Goal: Book appointment/travel/reservation

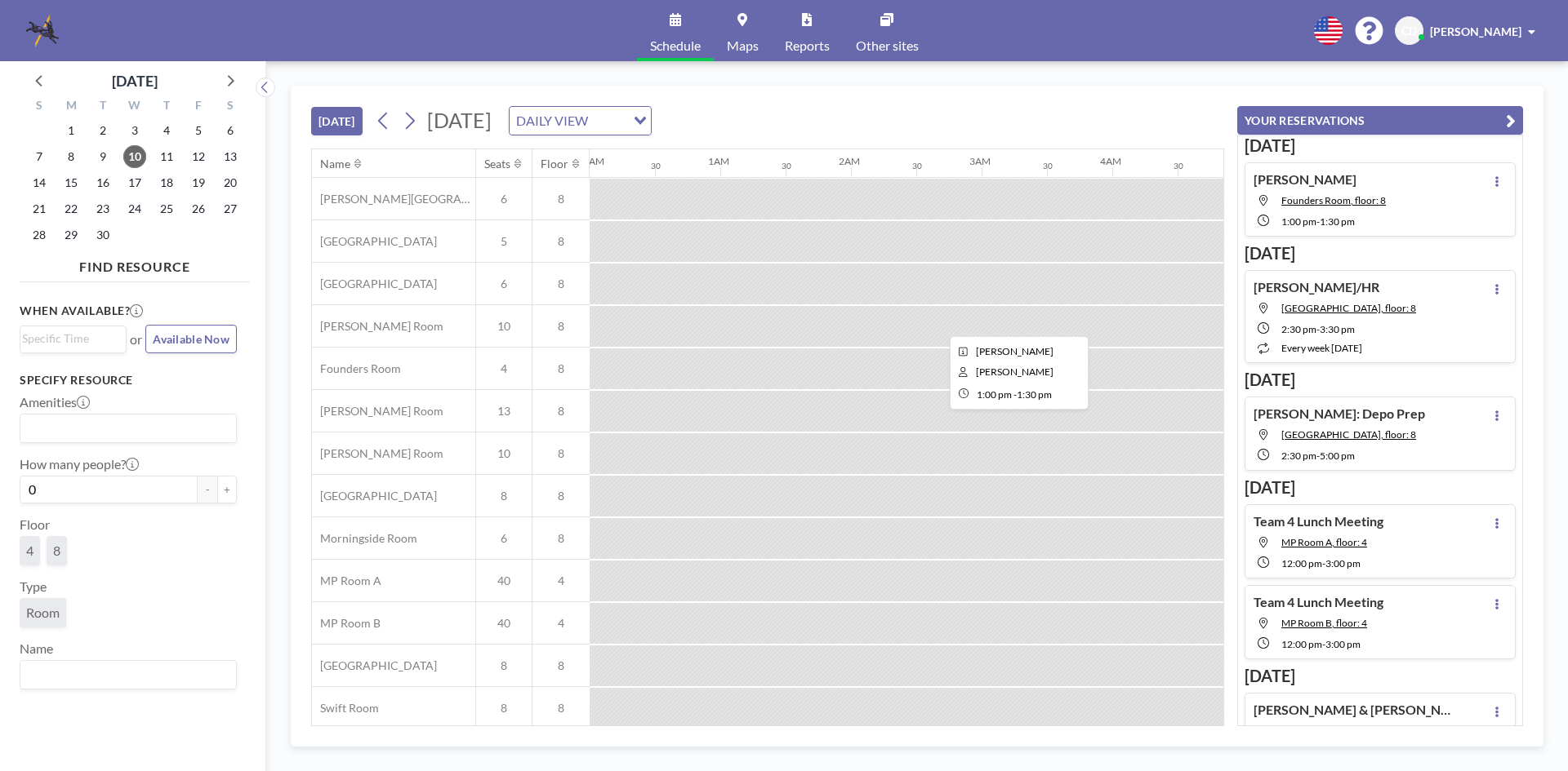
scroll to position [55, 1306]
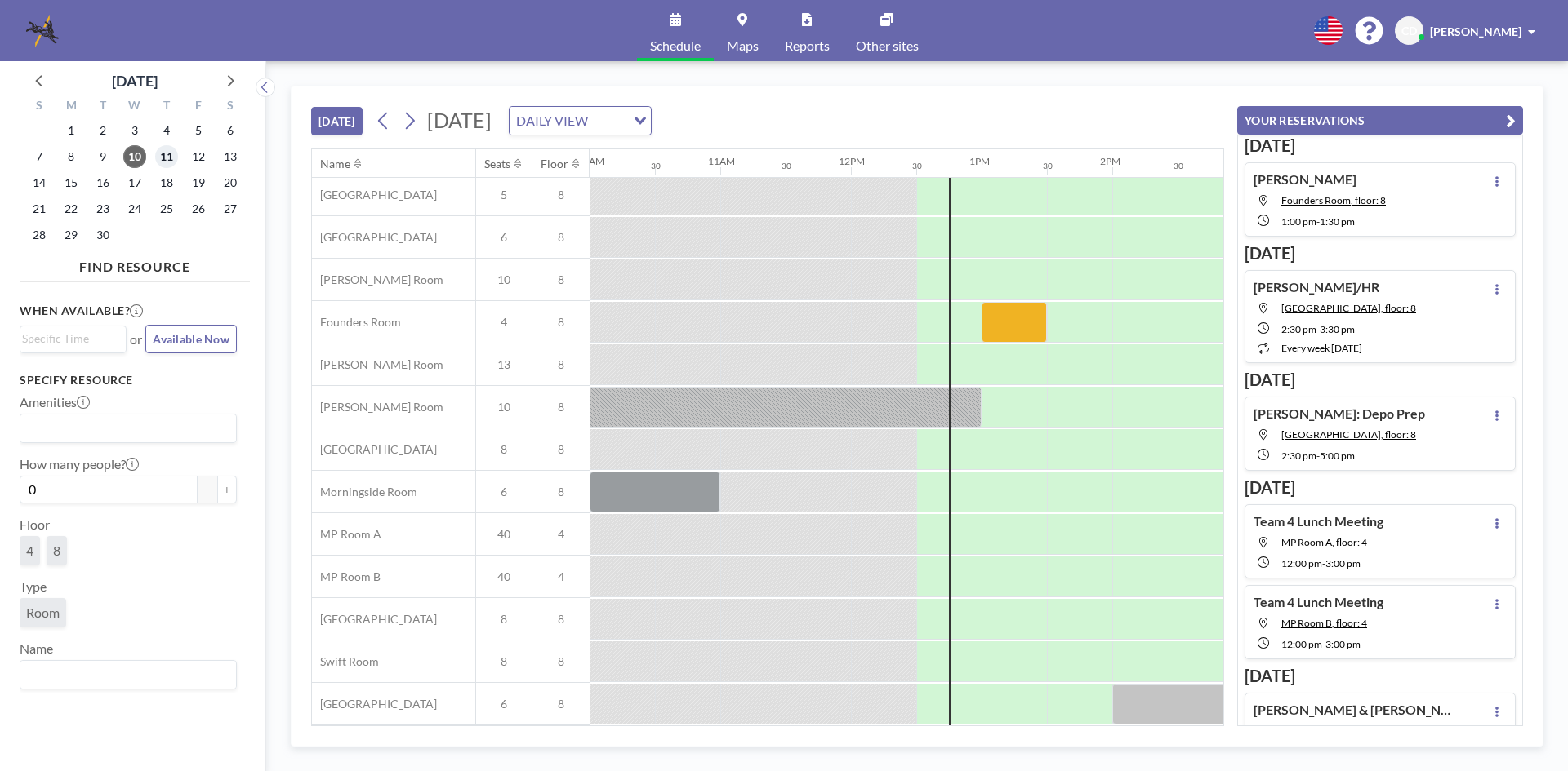
click at [163, 146] on span "11" at bounding box center [166, 156] width 23 height 23
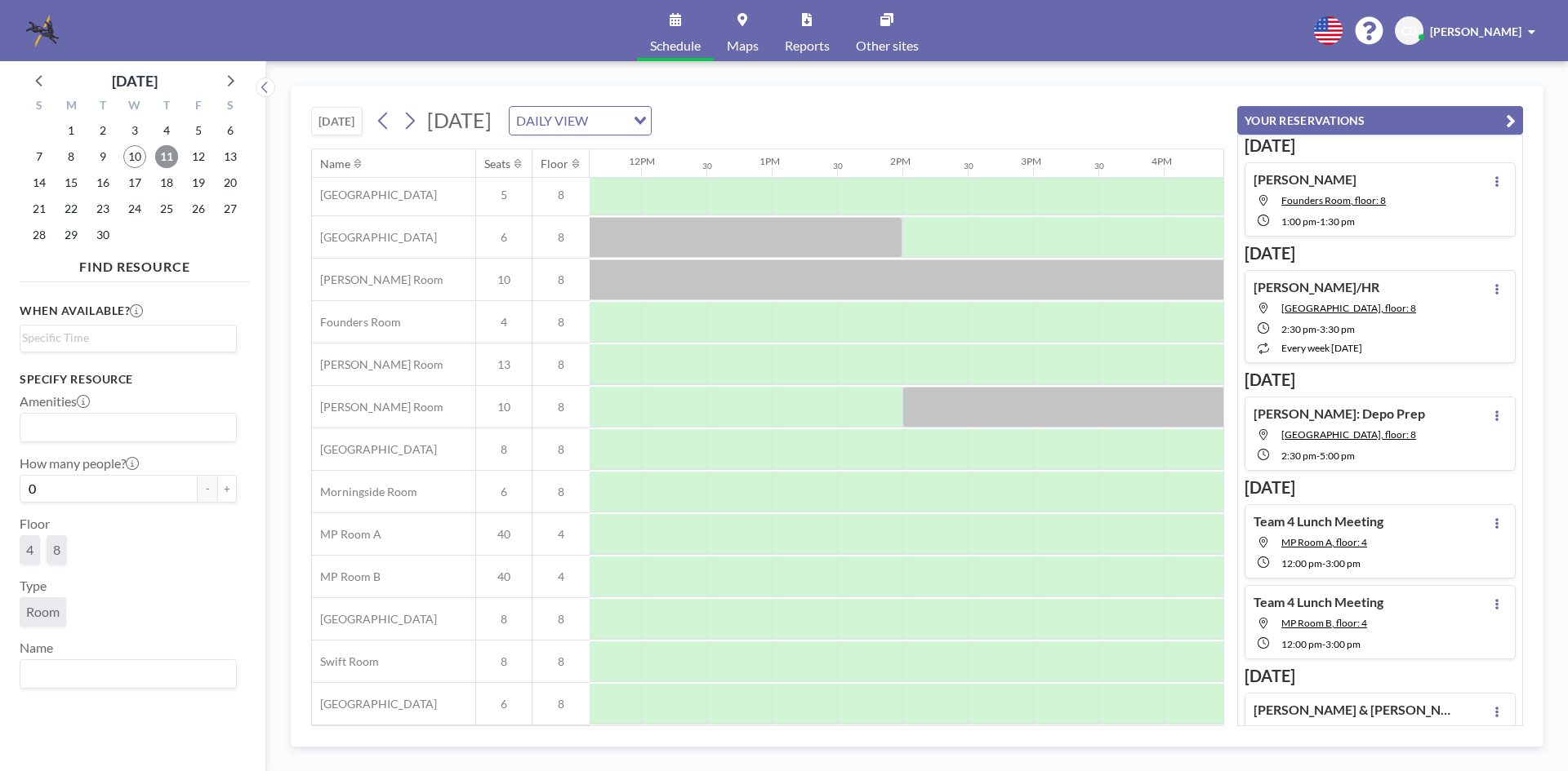
scroll to position [55, 1557]
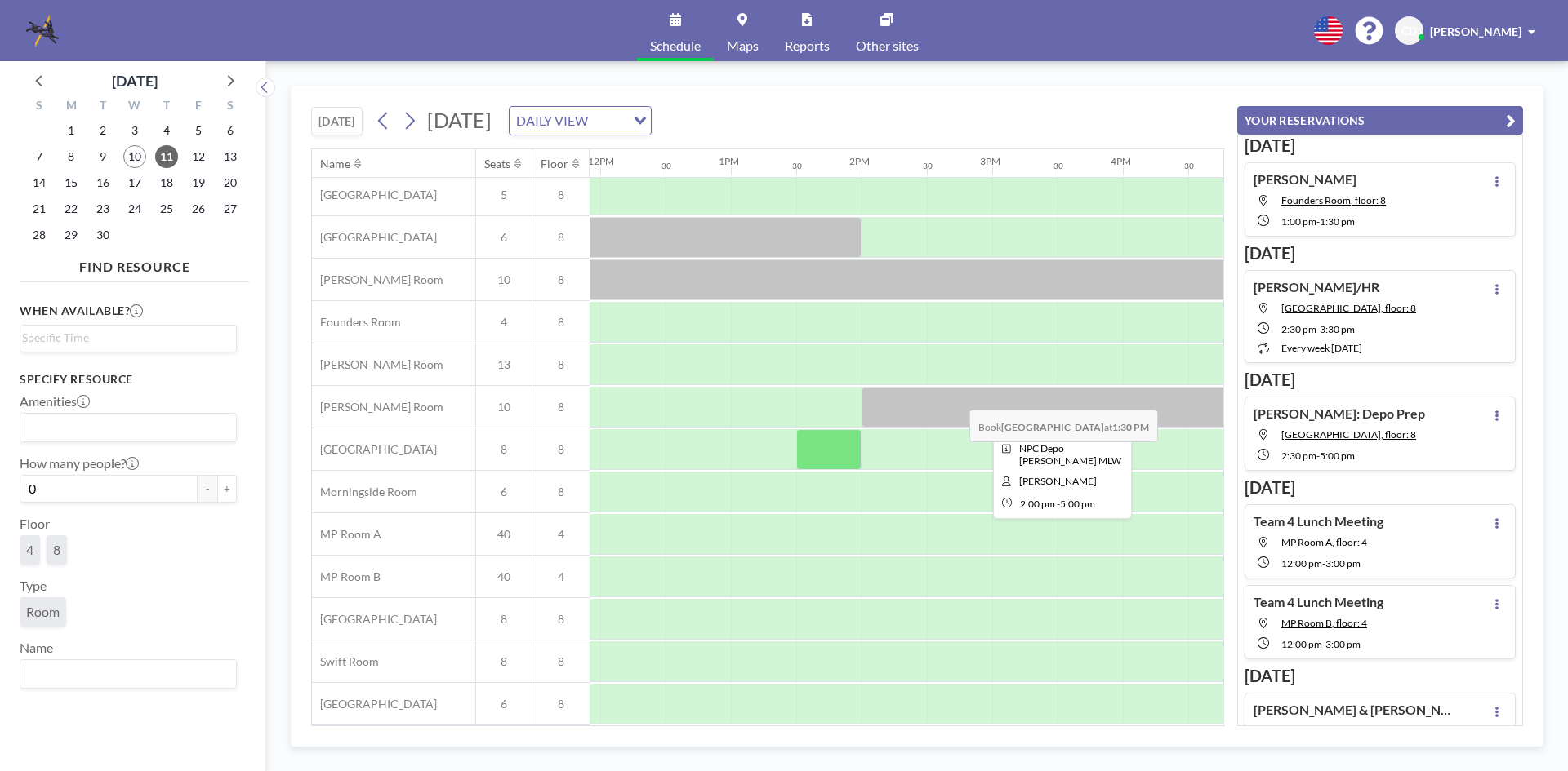
click at [956, 398] on div at bounding box center [1057, 407] width 392 height 41
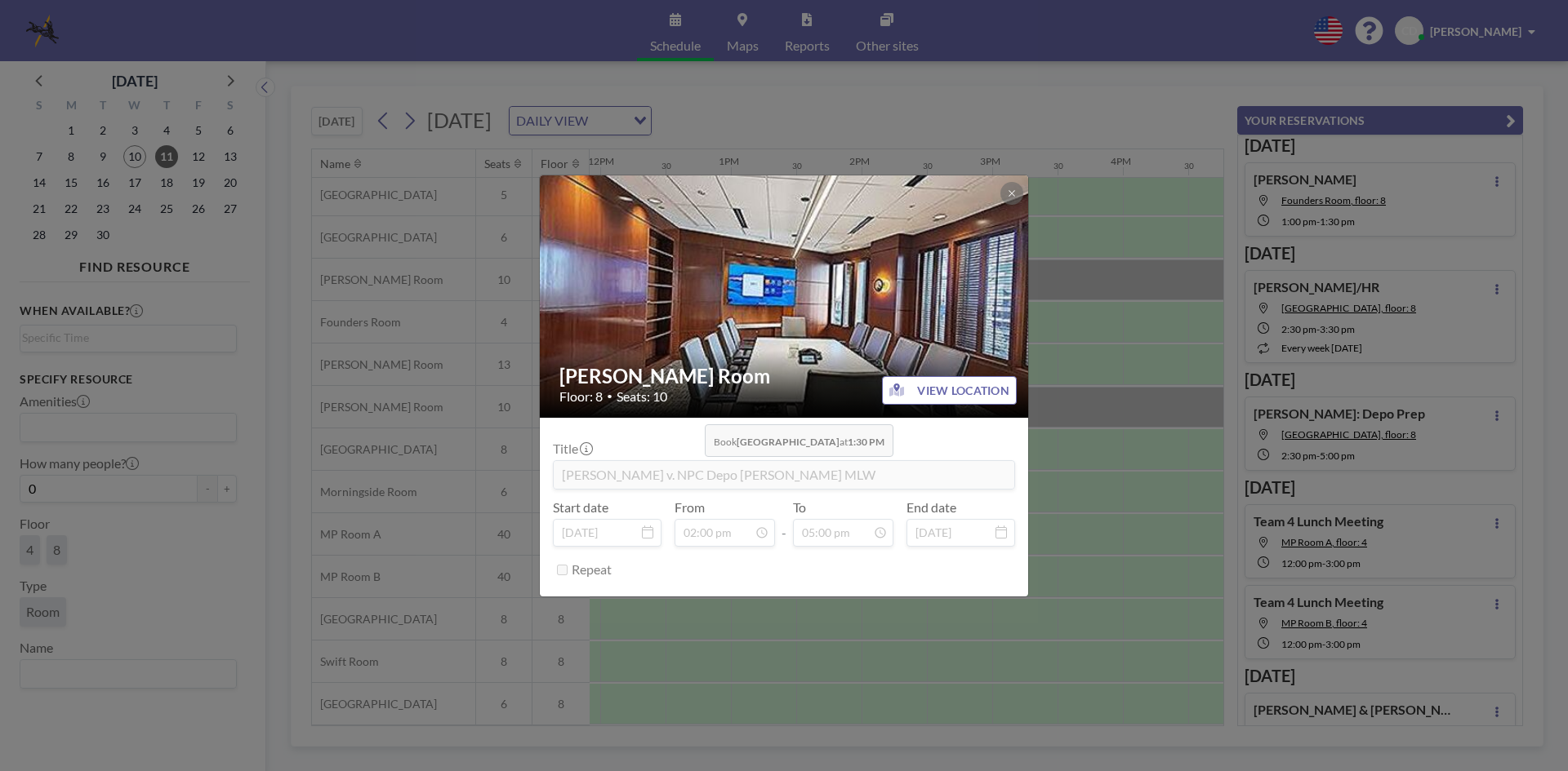
click at [692, 412] on div "[PERSON_NAME] Room Floor: 8 • Seats: 10" at bounding box center [785, 384] width 490 height 67
click at [1003, 190] on button at bounding box center [1011, 193] width 23 height 23
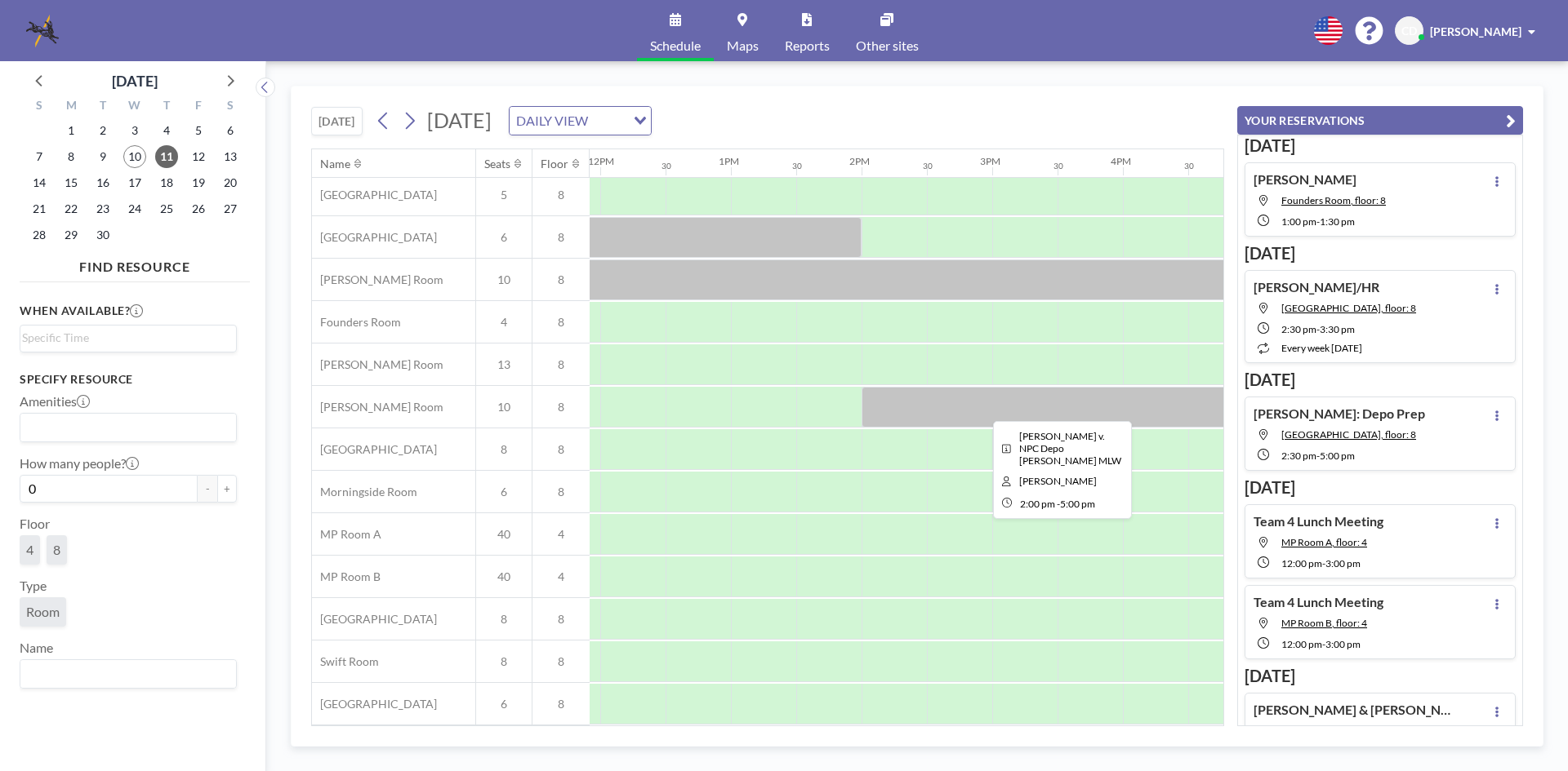
click at [976, 394] on div at bounding box center [1057, 407] width 392 height 41
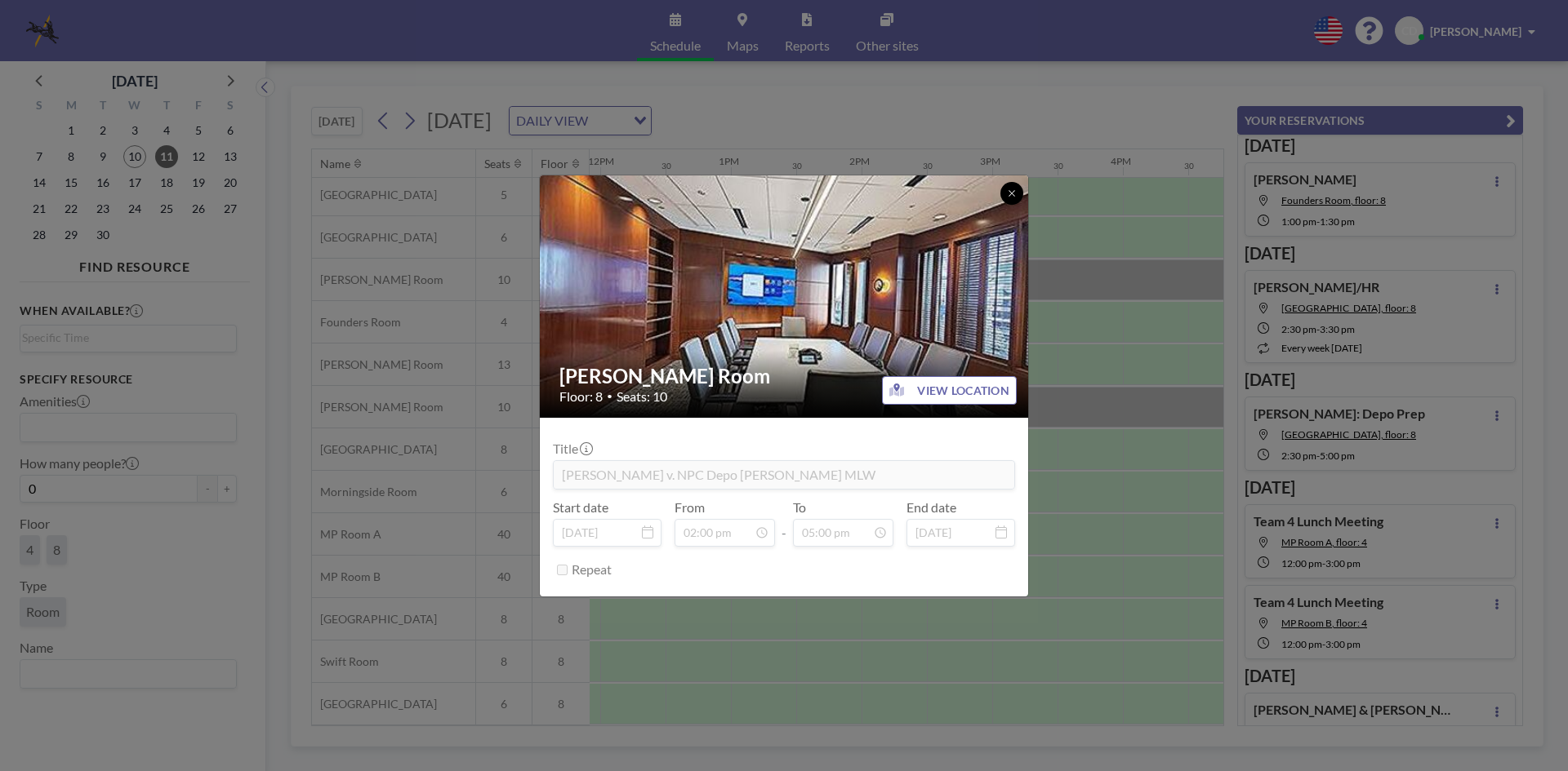
click at [1012, 192] on icon at bounding box center [1011, 193] width 6 height 6
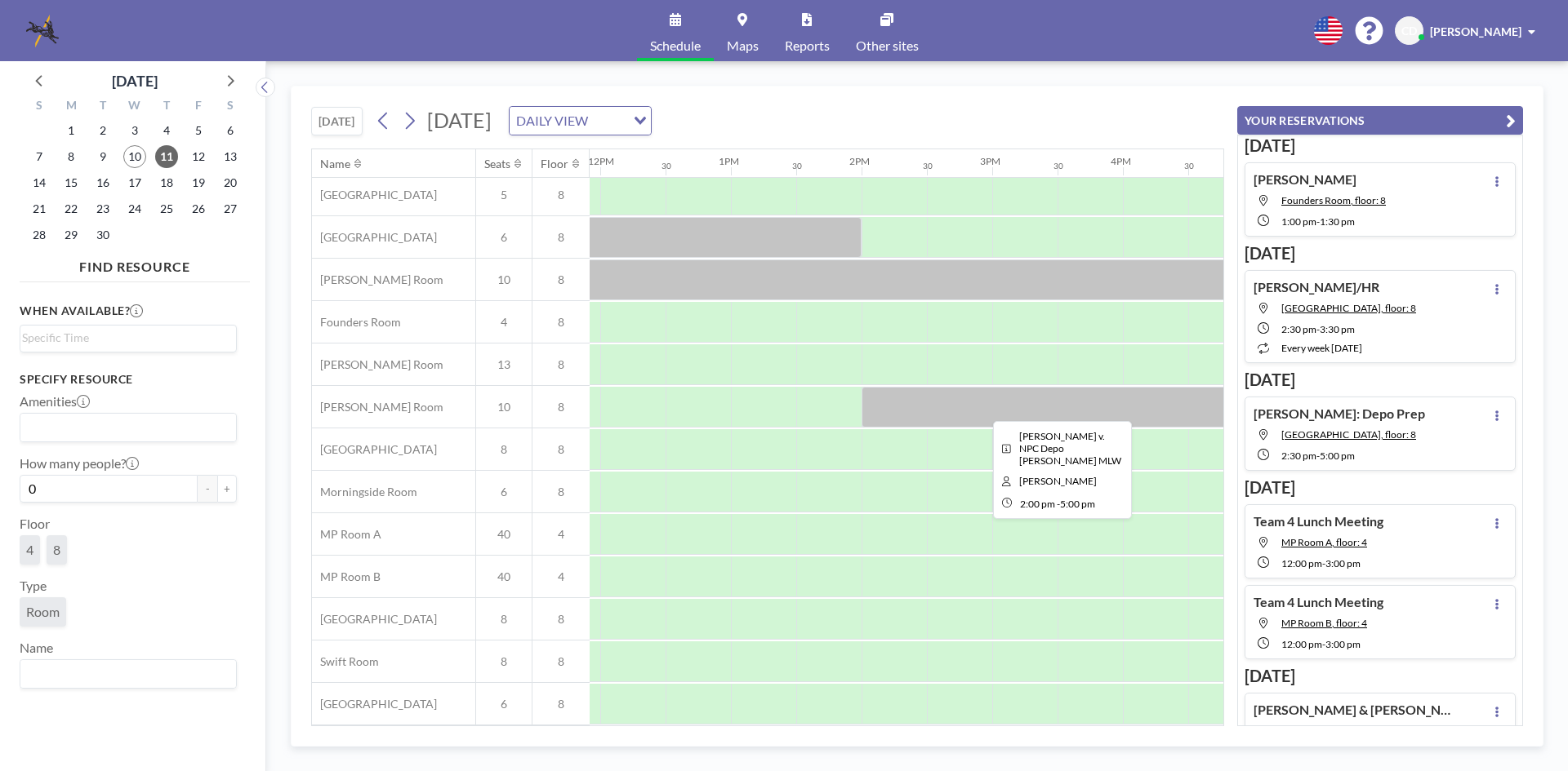
click at [970, 394] on div at bounding box center [1057, 407] width 392 height 41
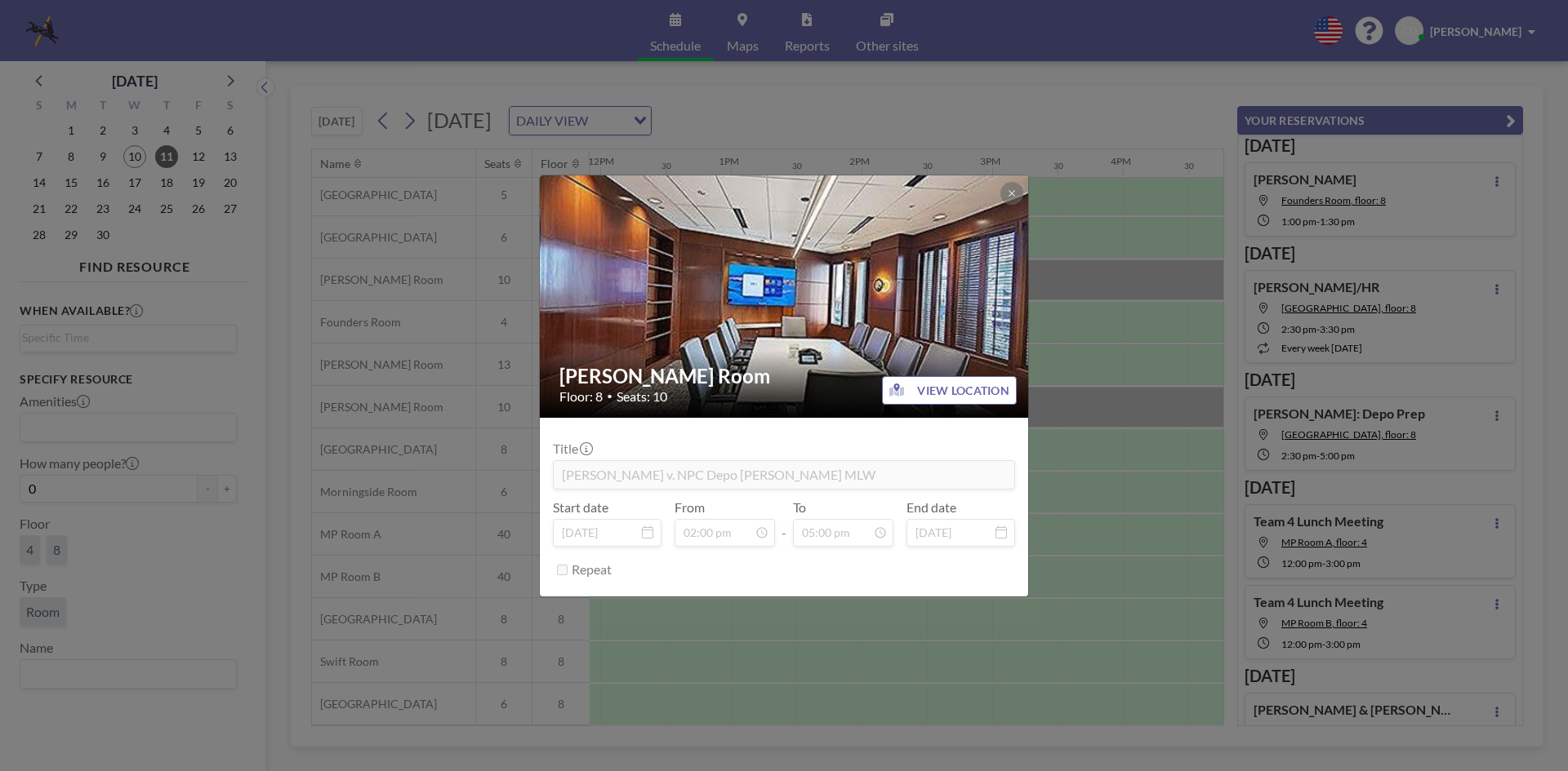
click at [1049, 295] on div "[PERSON_NAME] Room Floor: 8 • Seats: 10 VIEW LOCATION Title [PERSON_NAME] v. NP…" at bounding box center [784, 385] width 1568 height 771
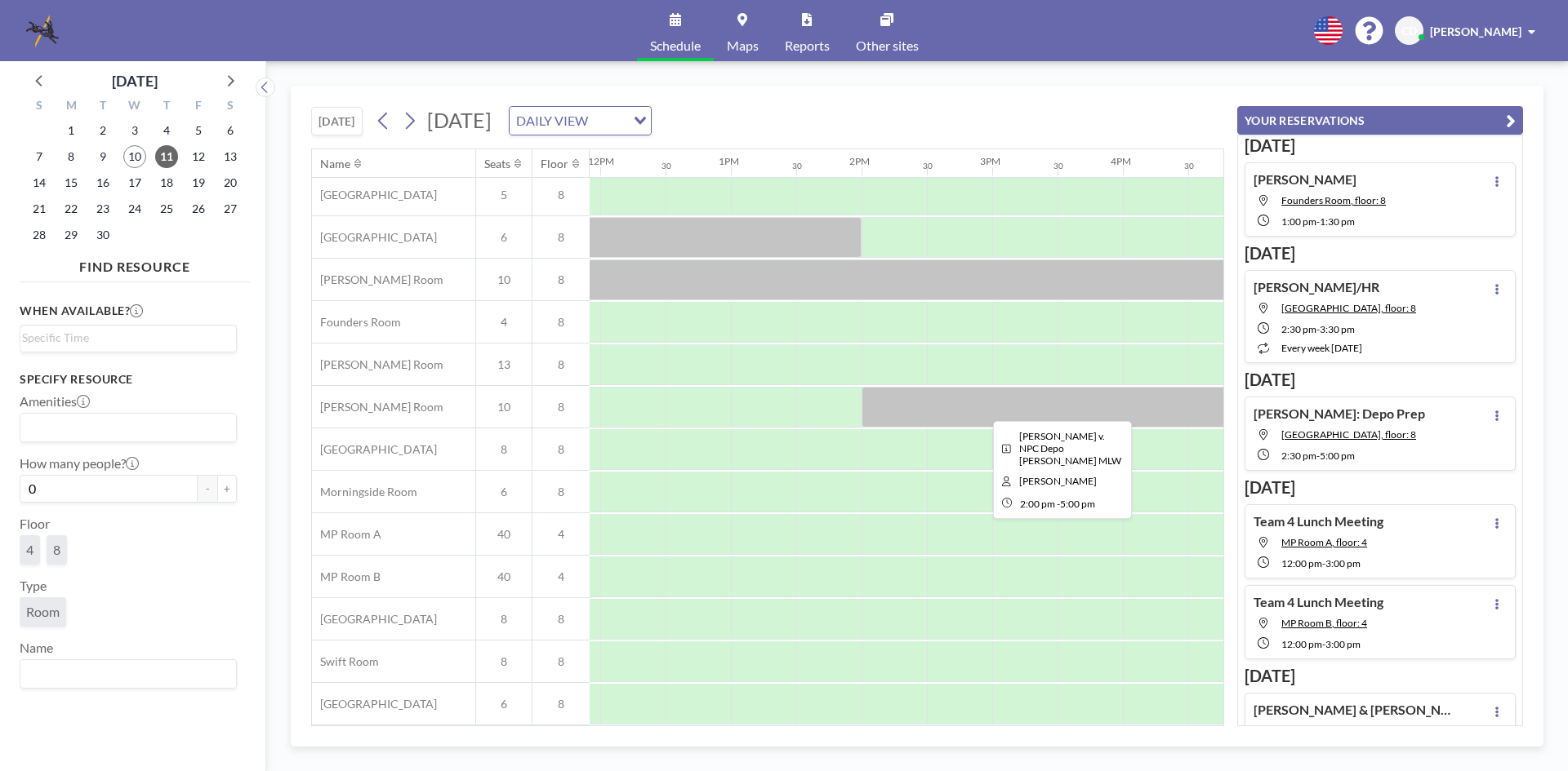
scroll to position [0, 1557]
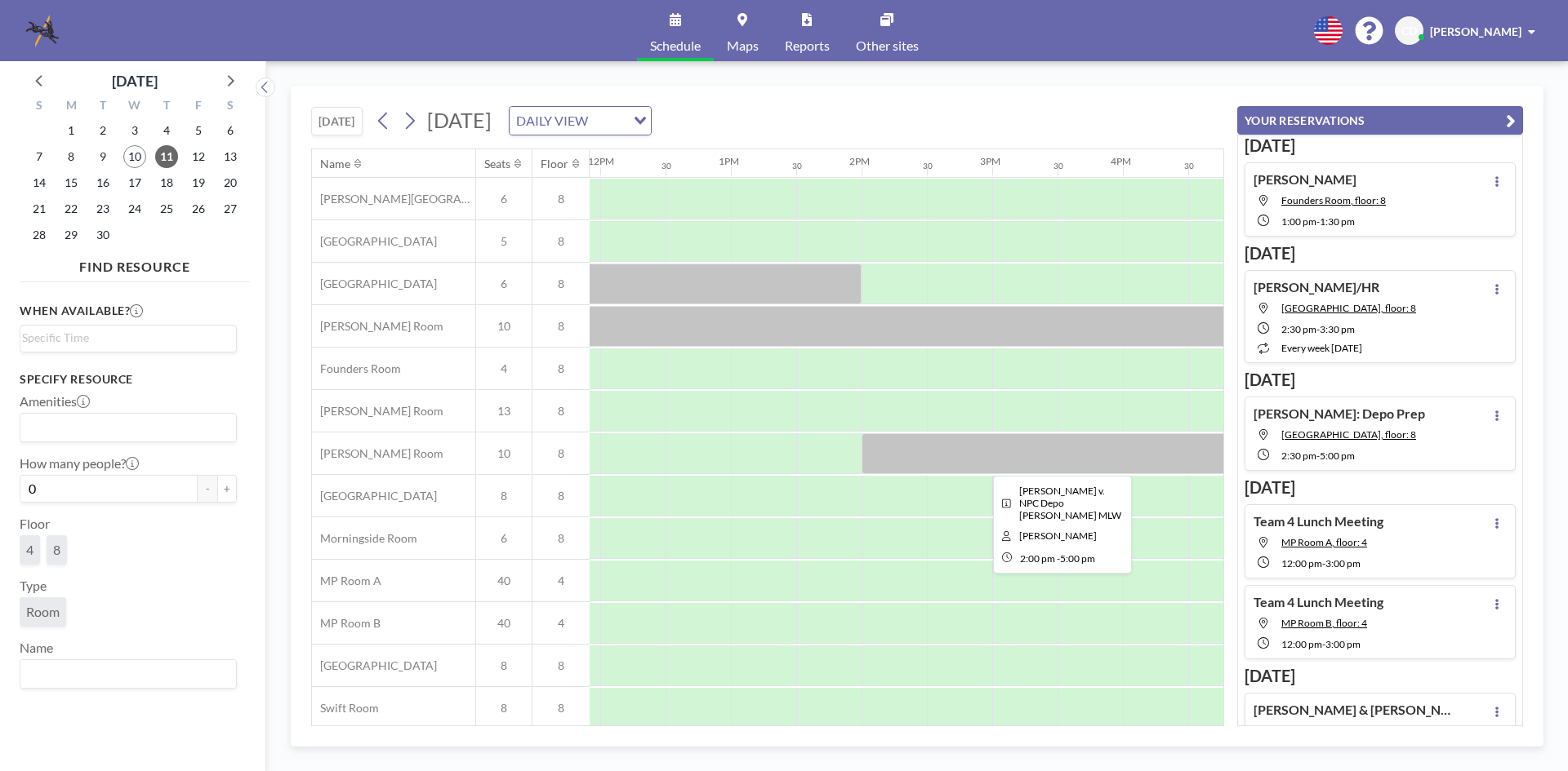
click at [1123, 448] on div at bounding box center [1057, 454] width 392 height 41
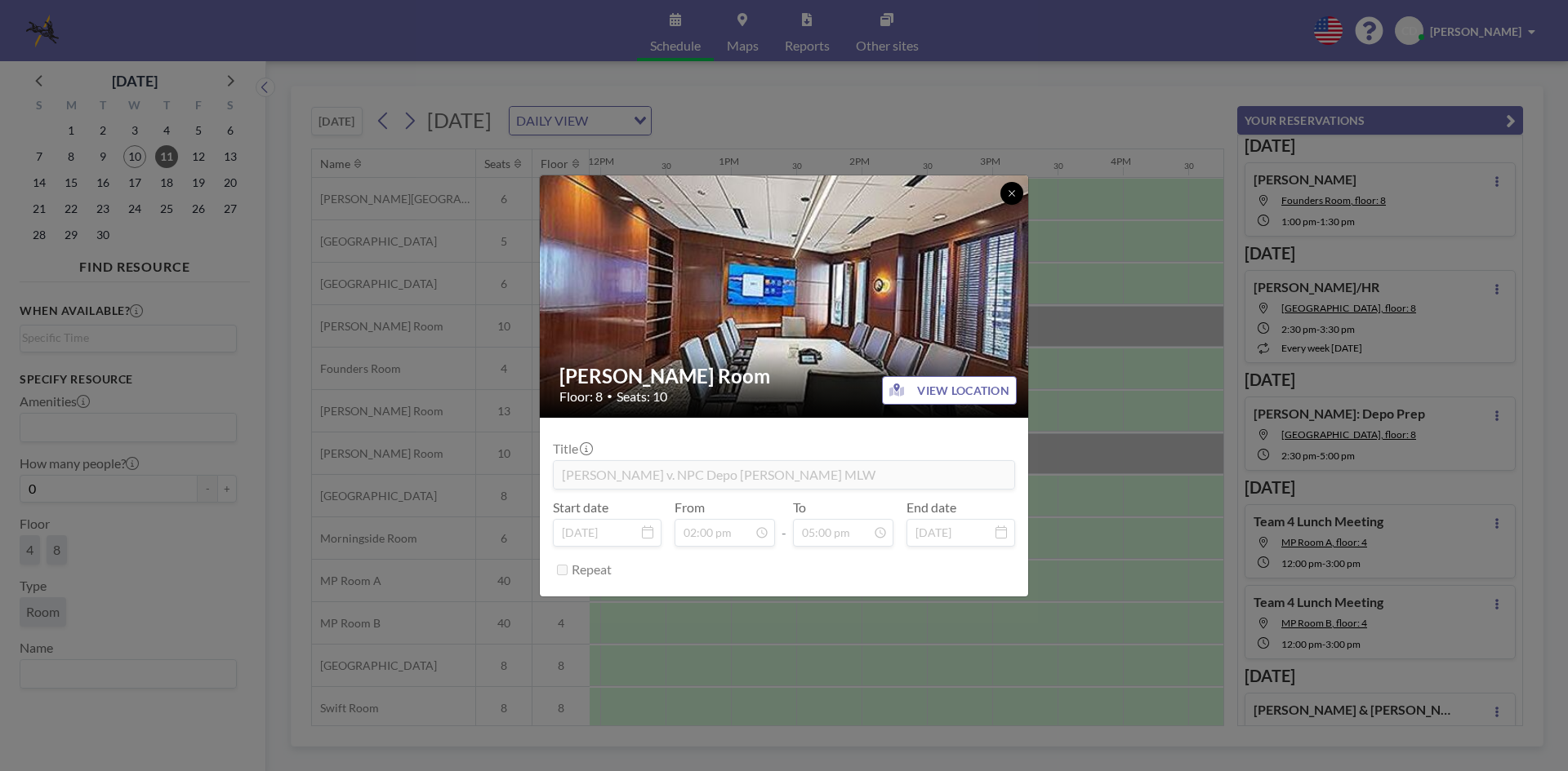
click at [1012, 195] on icon at bounding box center [1011, 193] width 6 height 6
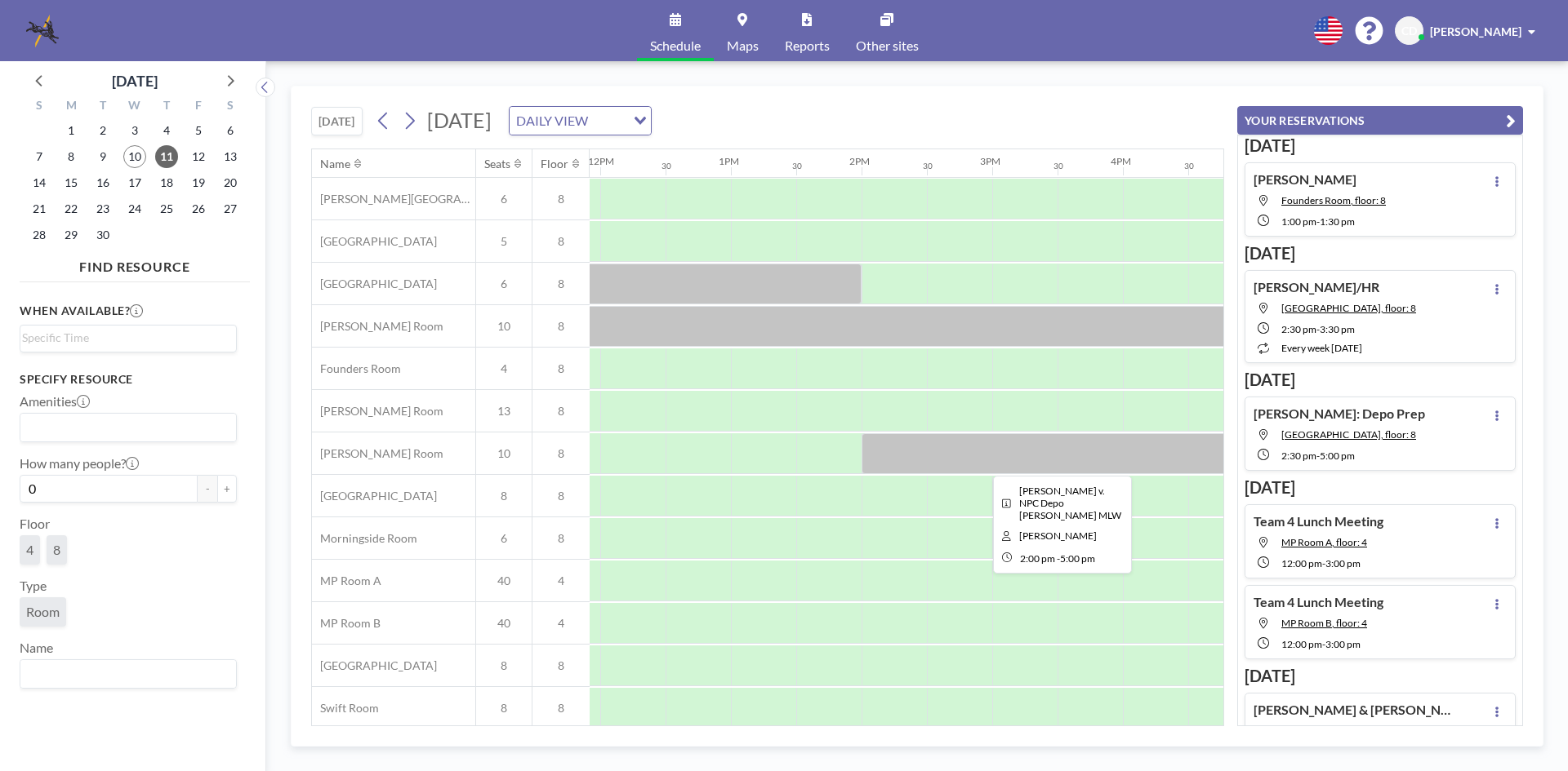
scroll to position [55, 1557]
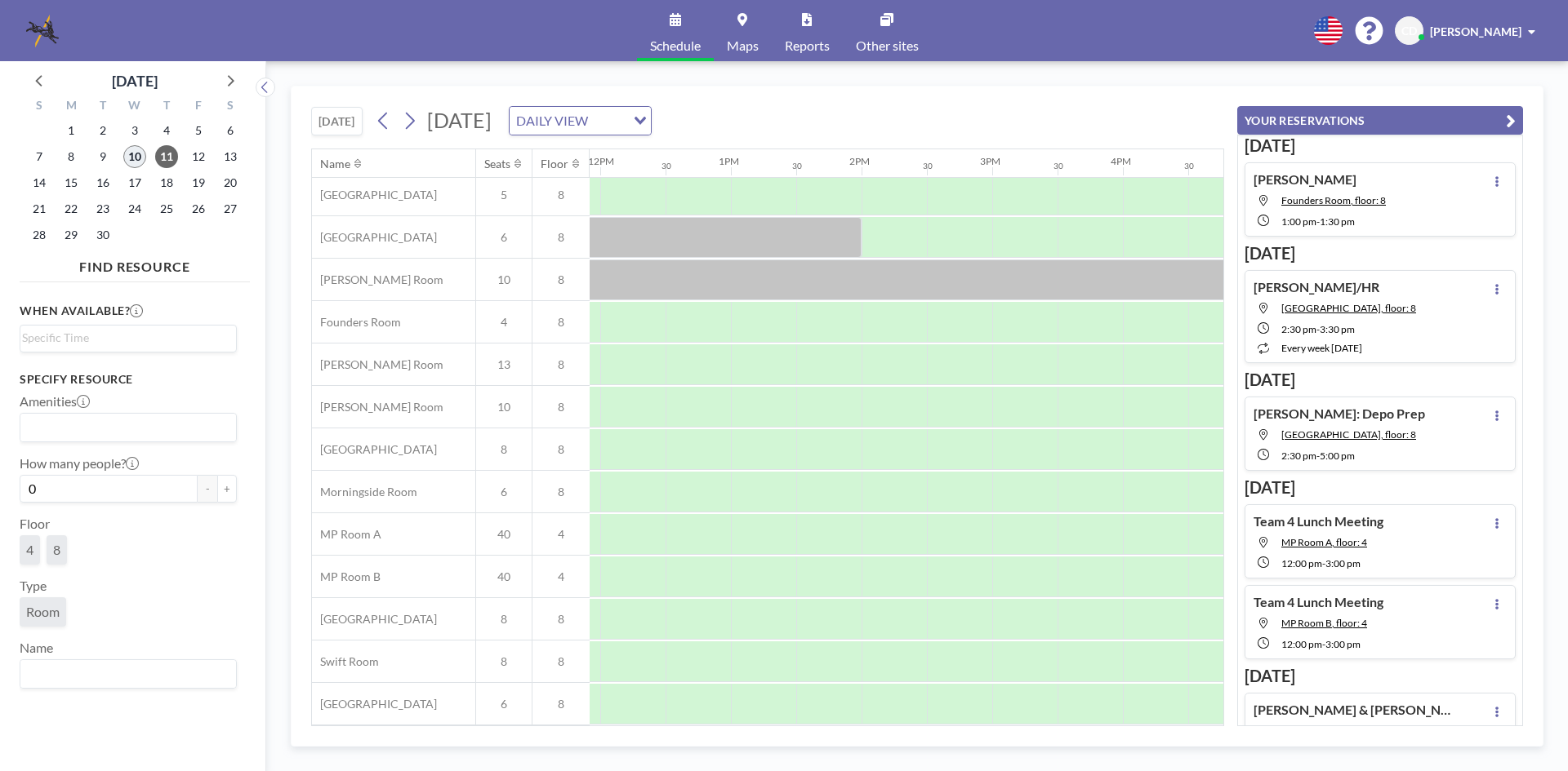
click at [133, 146] on span "10" at bounding box center [134, 156] width 23 height 23
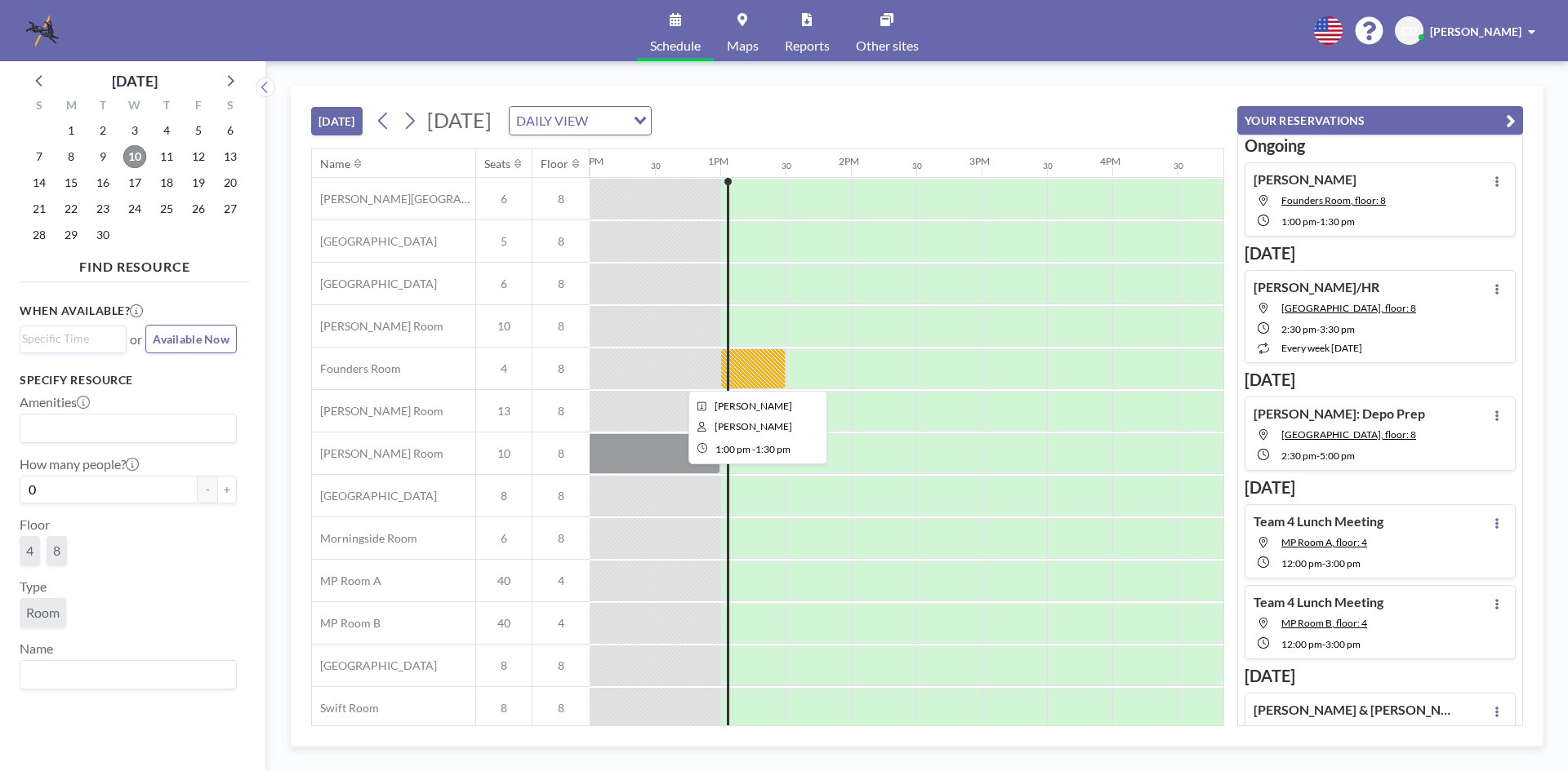
scroll to position [55, 1568]
